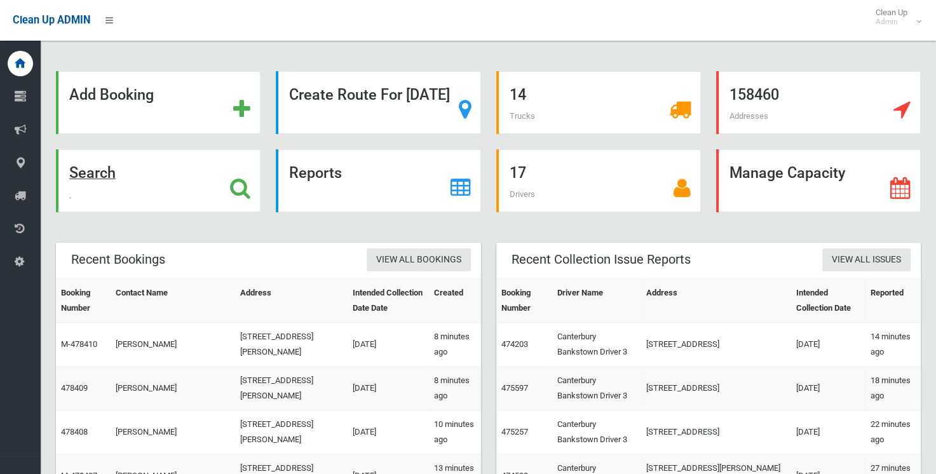
click at [116, 172] on strong "Search" at bounding box center [92, 173] width 46 height 18
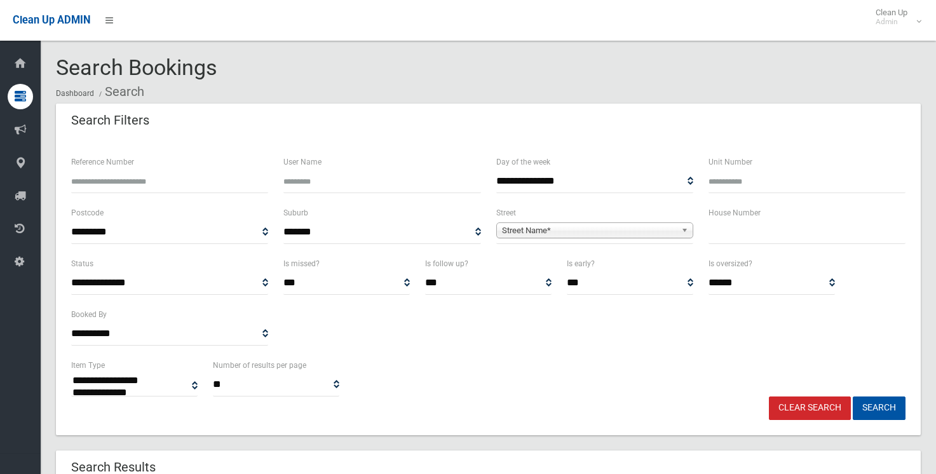
select select
click at [729, 238] on input "text" at bounding box center [807, 233] width 197 height 24
type input "*"
drag, startPoint x: 529, startPoint y: 228, endPoint x: 509, endPoint y: 234, distance: 20.5
click at [525, 229] on span "Street Name*" at bounding box center [589, 230] width 174 height 15
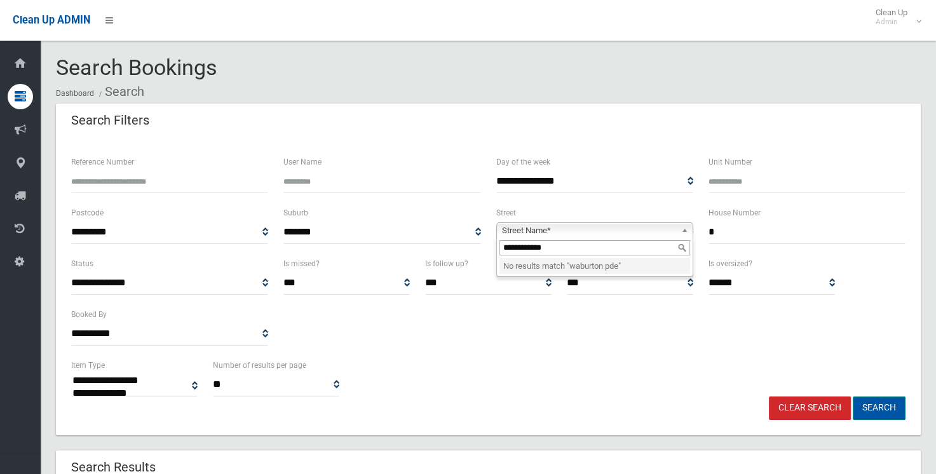
type input "**********"
click at [882, 406] on button "Search" at bounding box center [879, 409] width 53 height 24
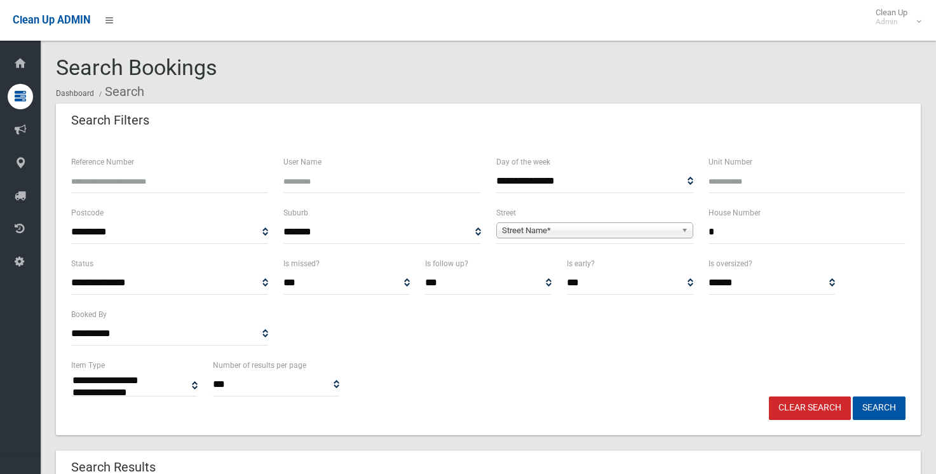
select select
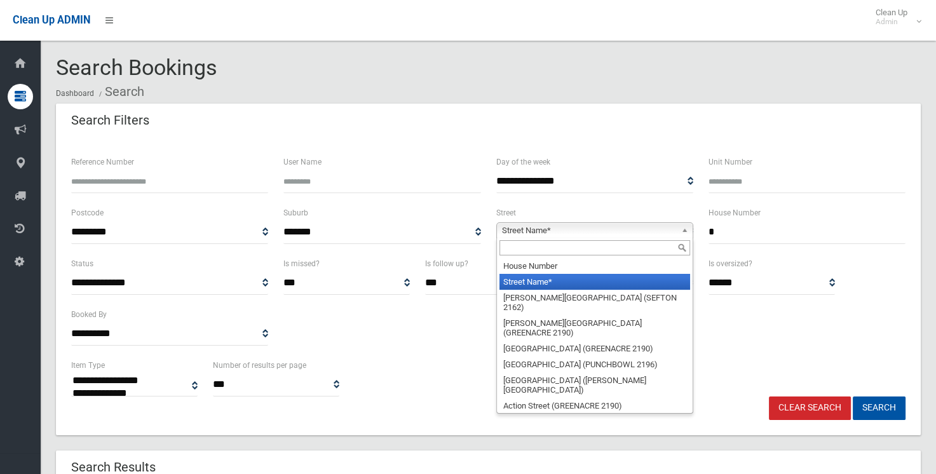
click at [584, 230] on span "Street Name*" at bounding box center [589, 230] width 174 height 15
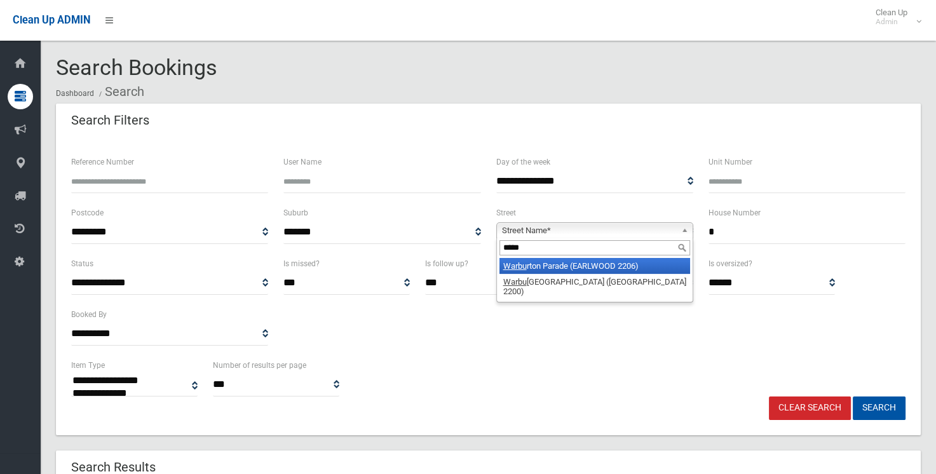
type input "*****"
drag, startPoint x: 548, startPoint y: 269, endPoint x: 697, endPoint y: 346, distance: 167.5
click at [549, 270] on li "Warbu rton Parade (EARLWOOD 2206)" at bounding box center [595, 266] width 191 height 16
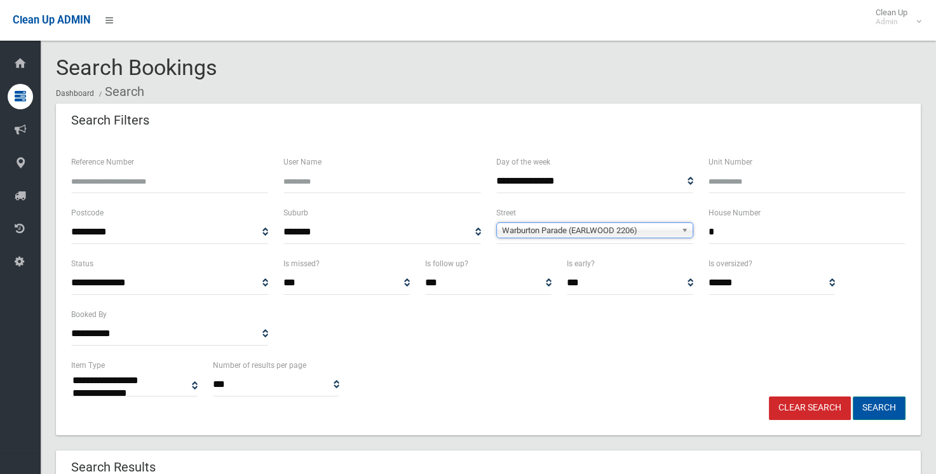
click at [863, 406] on button "Search" at bounding box center [879, 409] width 53 height 24
select select
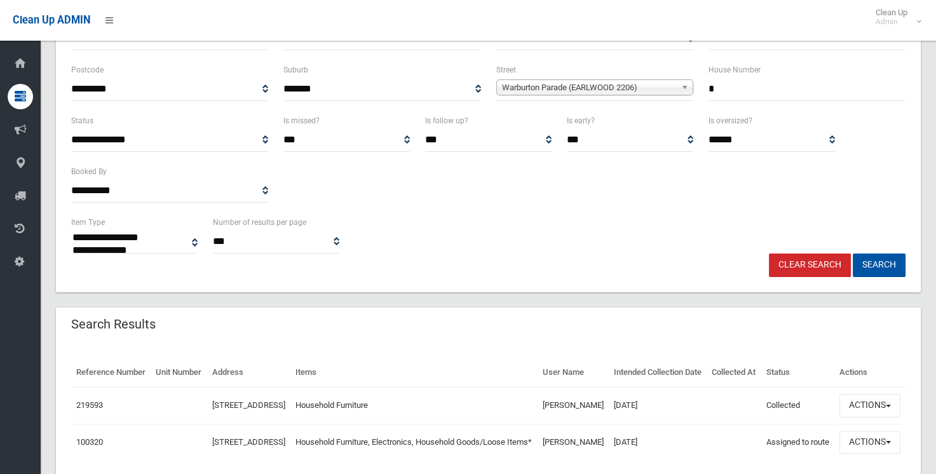
scroll to position [219, 0]
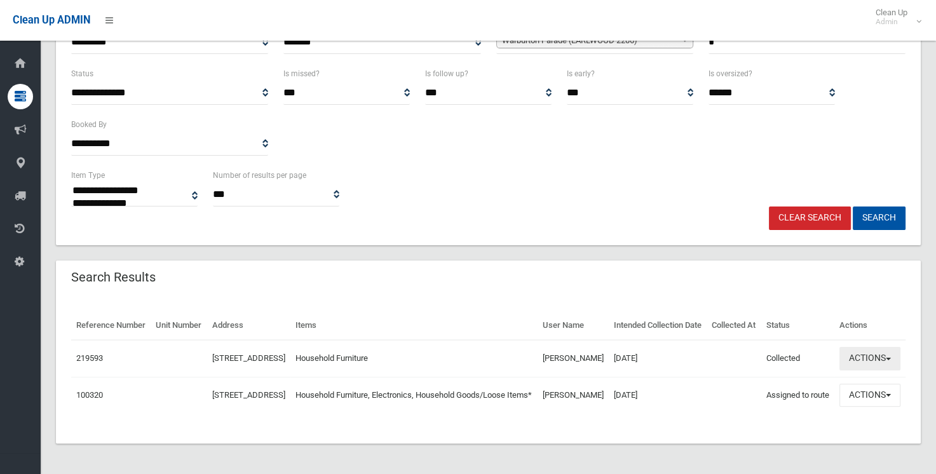
click at [877, 348] on button "Actions" at bounding box center [870, 359] width 61 height 24
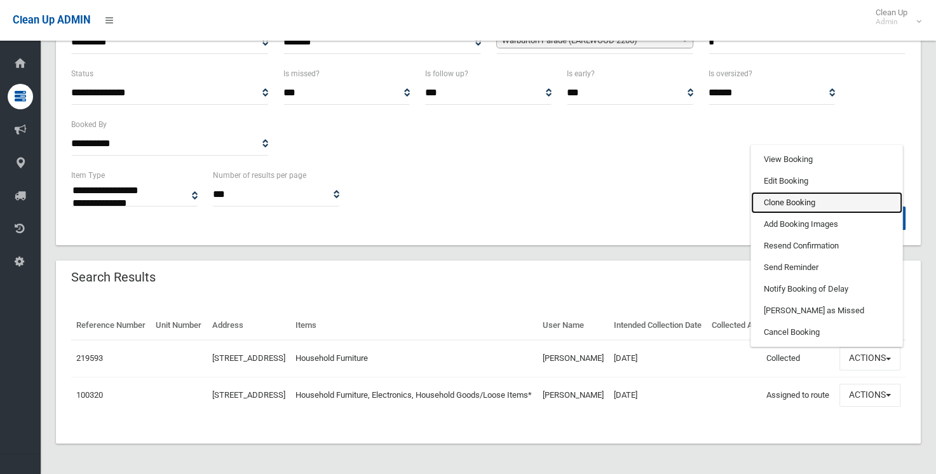
click at [796, 198] on link "Clone Booking" at bounding box center [826, 203] width 151 height 22
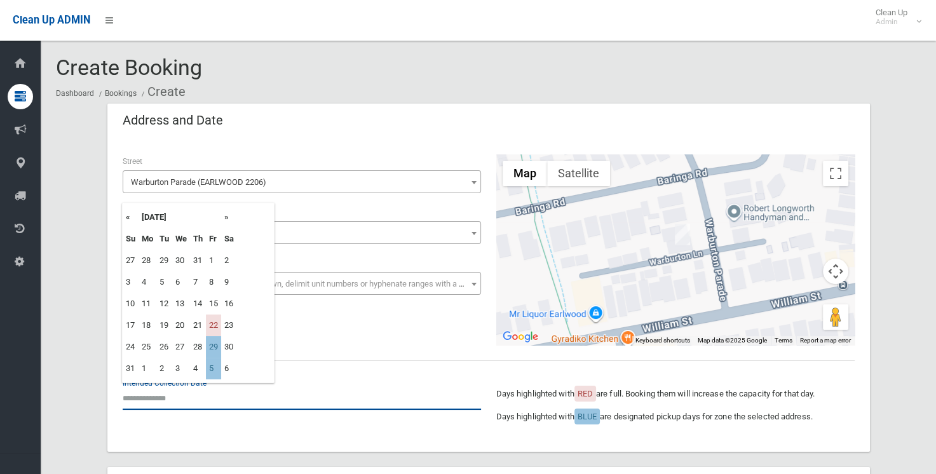
click at [154, 400] on input "text" at bounding box center [302, 399] width 359 height 24
click at [210, 347] on td "29" at bounding box center [213, 347] width 15 height 22
type input "**********"
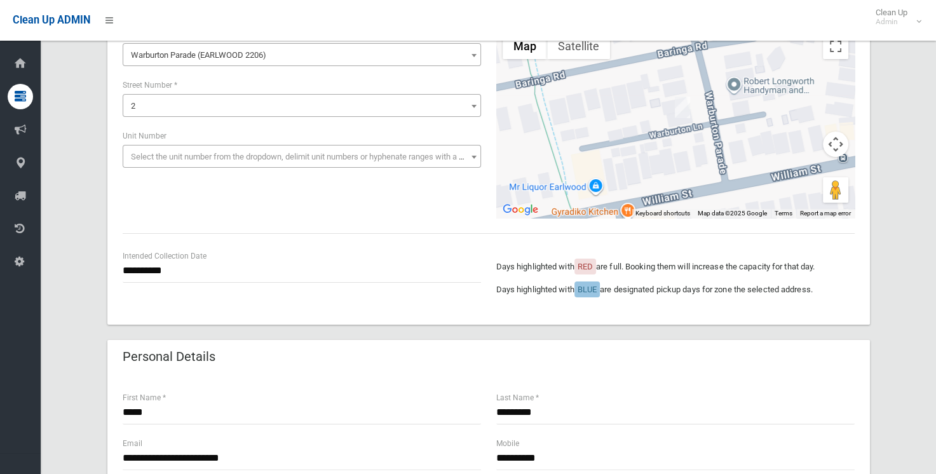
scroll to position [254, 0]
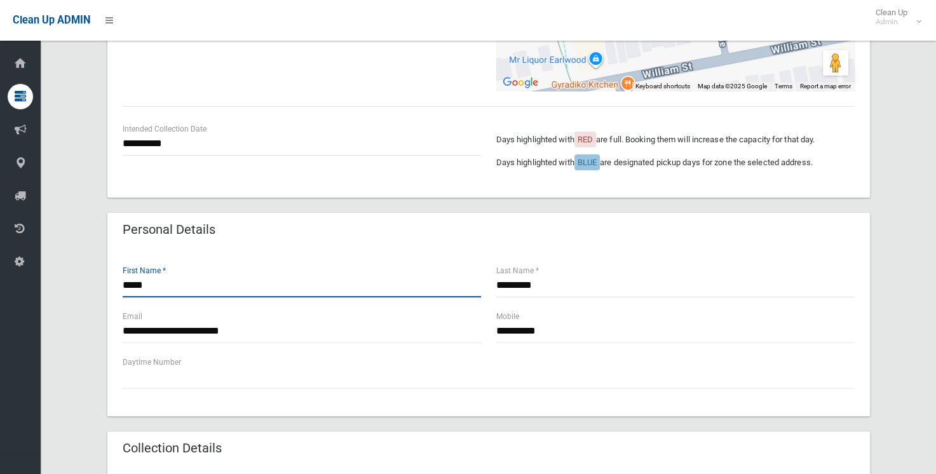
click at [150, 285] on input "*****" at bounding box center [302, 286] width 359 height 24
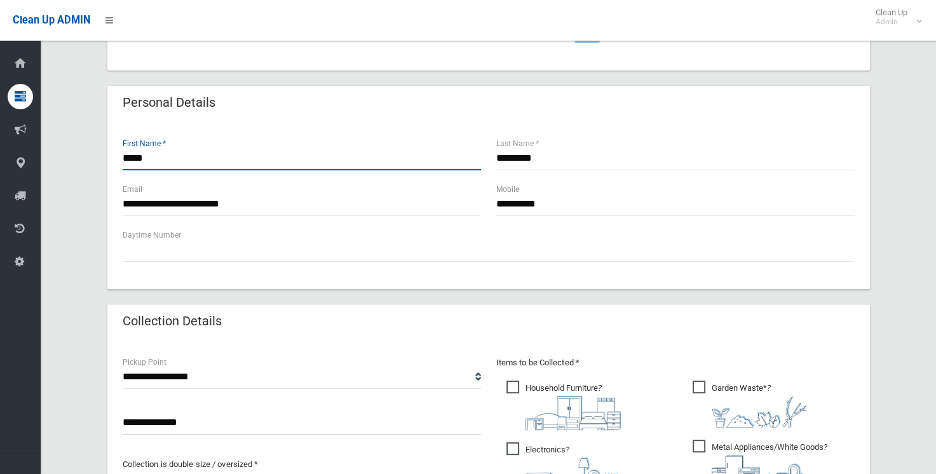
scroll to position [509, 0]
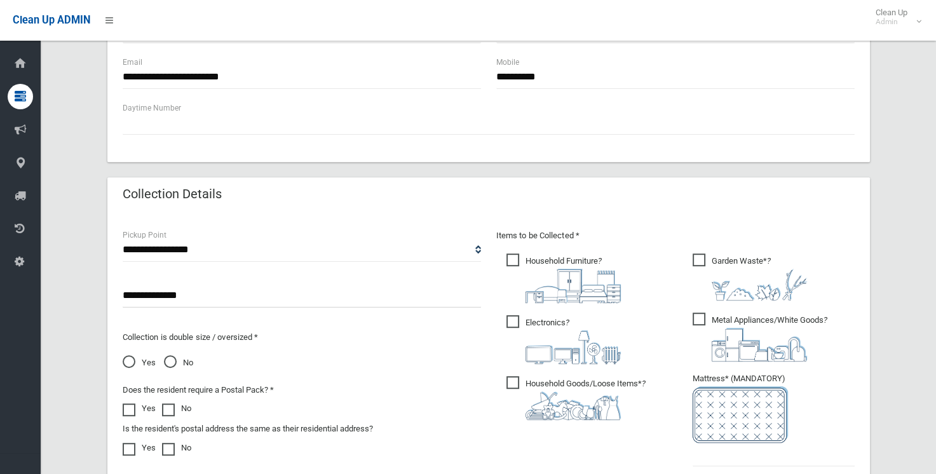
click at [708, 261] on span "Garden Waste* ?" at bounding box center [750, 277] width 114 height 47
drag, startPoint x: 511, startPoint y: 322, endPoint x: 514, endPoint y: 352, distance: 30.7
click at [511, 322] on span "Electronics ?" at bounding box center [564, 339] width 114 height 49
click at [511, 385] on span "Household Goods/Loose Items* ?" at bounding box center [576, 398] width 139 height 44
click at [709, 318] on span "Metal Appliances/White Goods ?" at bounding box center [760, 337] width 135 height 49
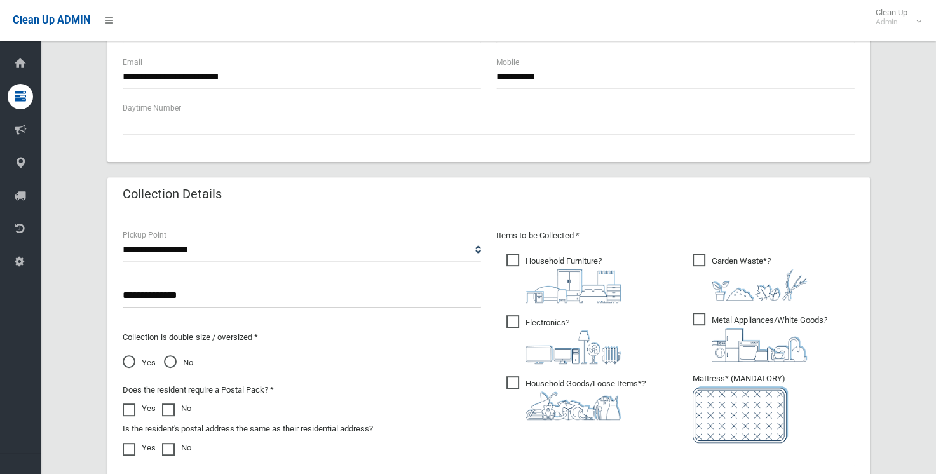
click at [707, 251] on label "Garden Waste* ?" at bounding box center [750, 276] width 114 height 50
click at [694, 460] on input "text" at bounding box center [774, 455] width 162 height 24
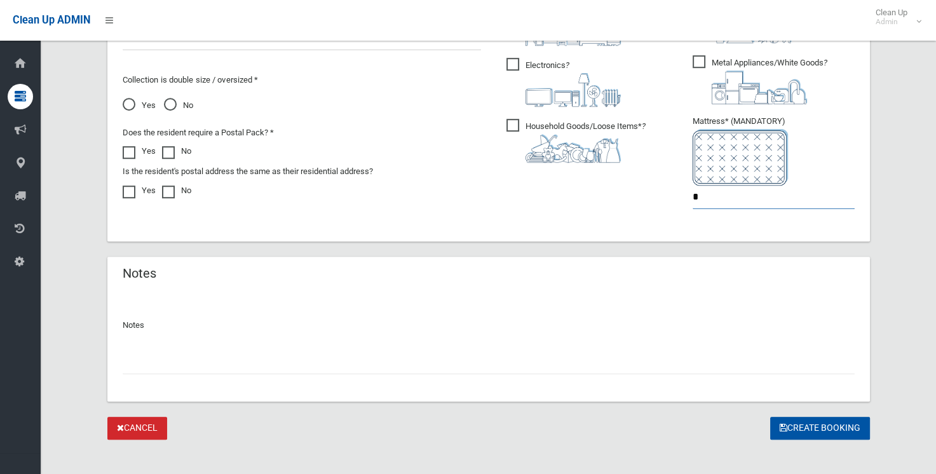
scroll to position [777, 0]
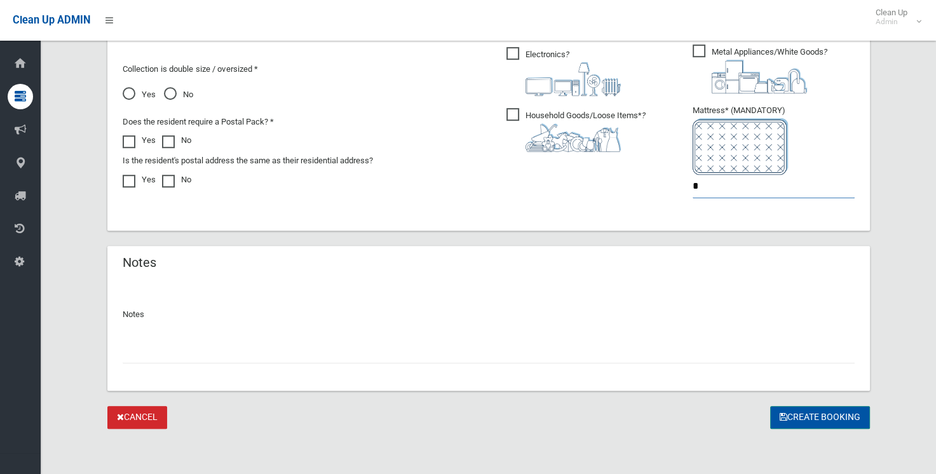
type input "*"
click at [800, 421] on button "Create Booking" at bounding box center [821, 418] width 100 height 24
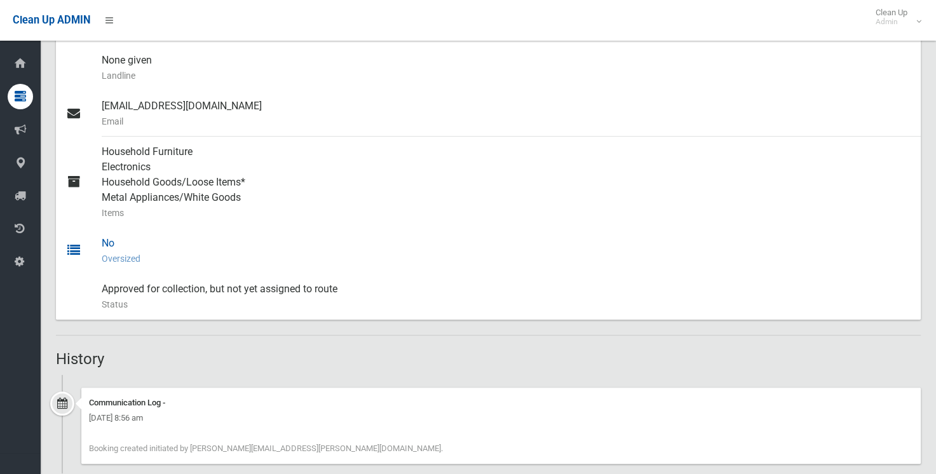
scroll to position [506, 0]
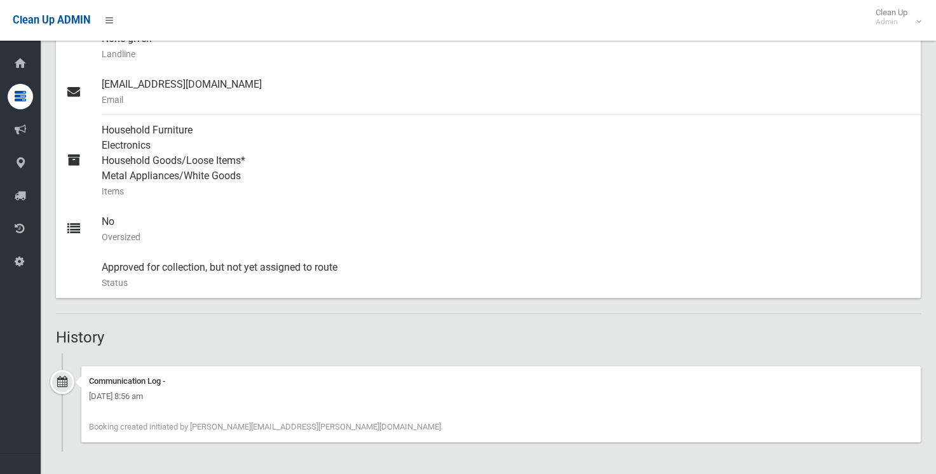
click at [179, 422] on span "Booking created initiated by [PERSON_NAME][EMAIL_ADDRESS][PERSON_NAME][DOMAIN_N…" at bounding box center [266, 427] width 354 height 10
